Goal: Information Seeking & Learning: Learn about a topic

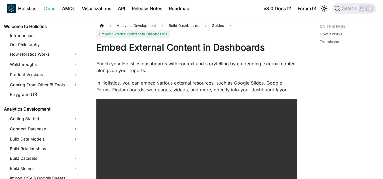
click at [46, 10] on link "Docs" at bounding box center [50, 8] width 18 height 9
